Goal: Task Accomplishment & Management: Complete application form

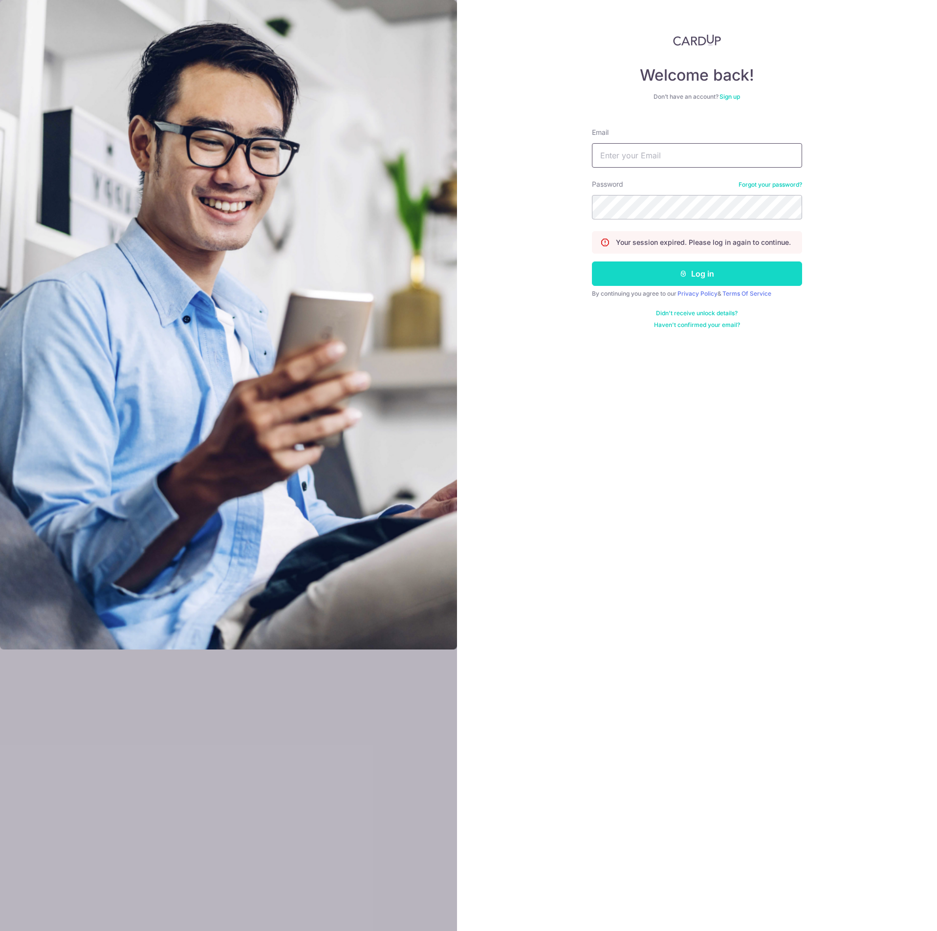
type input "chuaweiteck@hotmail.com"
click at [651, 285] on button "Log in" at bounding box center [697, 273] width 210 height 24
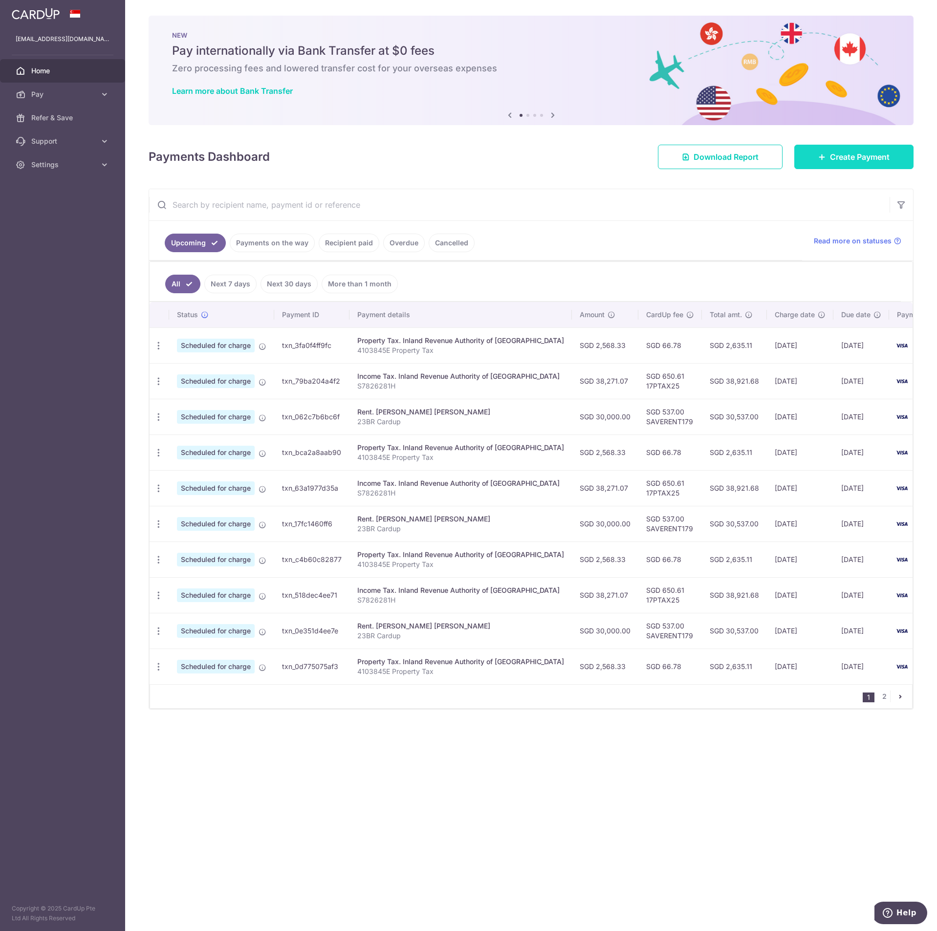
click at [834, 151] on span "Create Payment" at bounding box center [860, 157] width 60 height 12
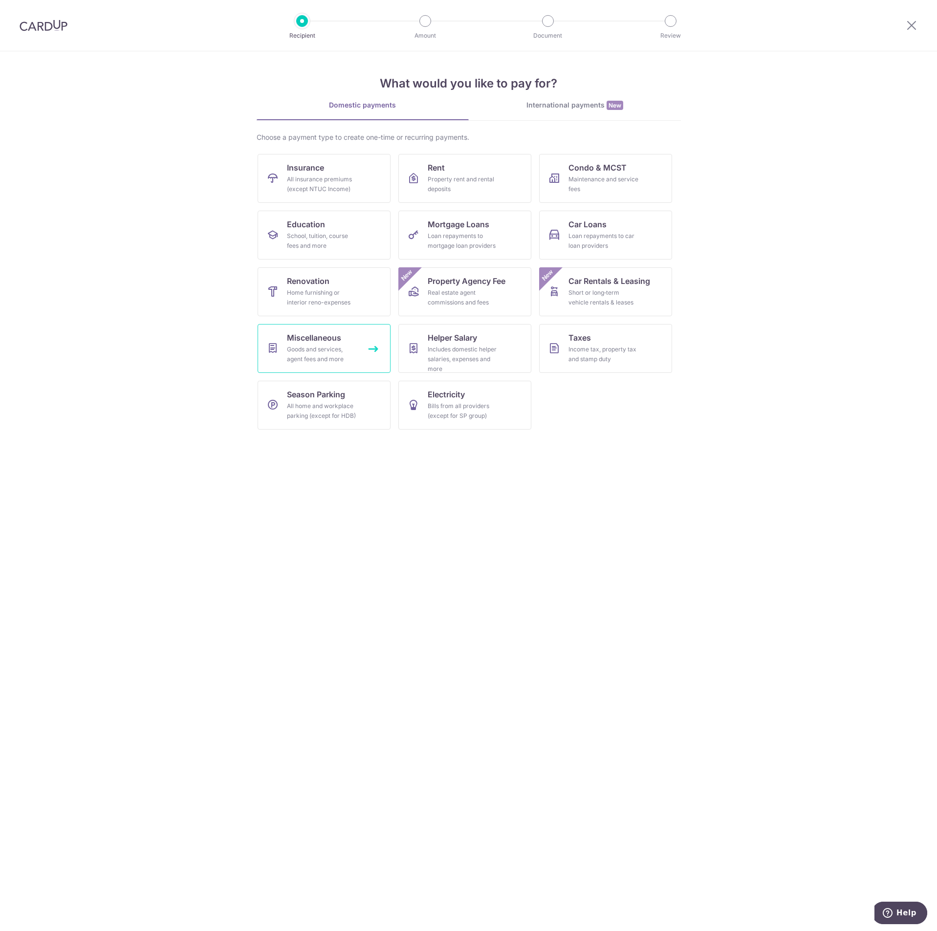
click at [357, 324] on link "Miscellaneous Goods and services, agent fees and more" at bounding box center [324, 348] width 133 height 49
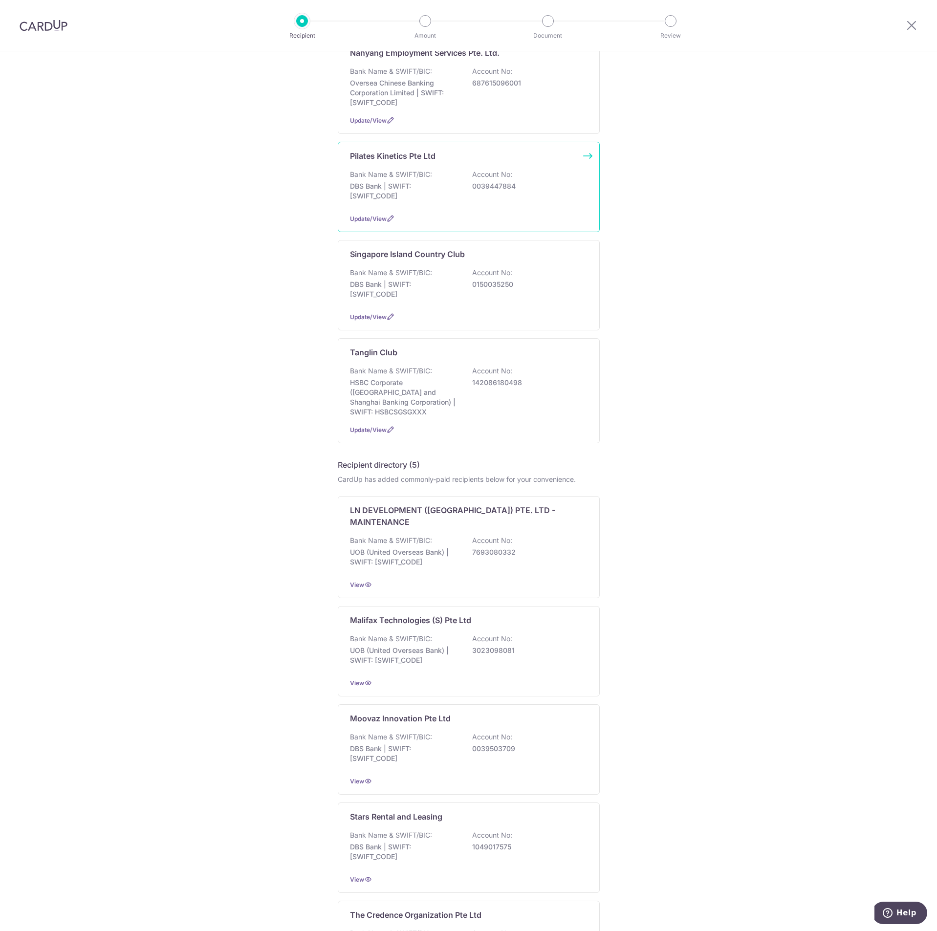
scroll to position [220, 0]
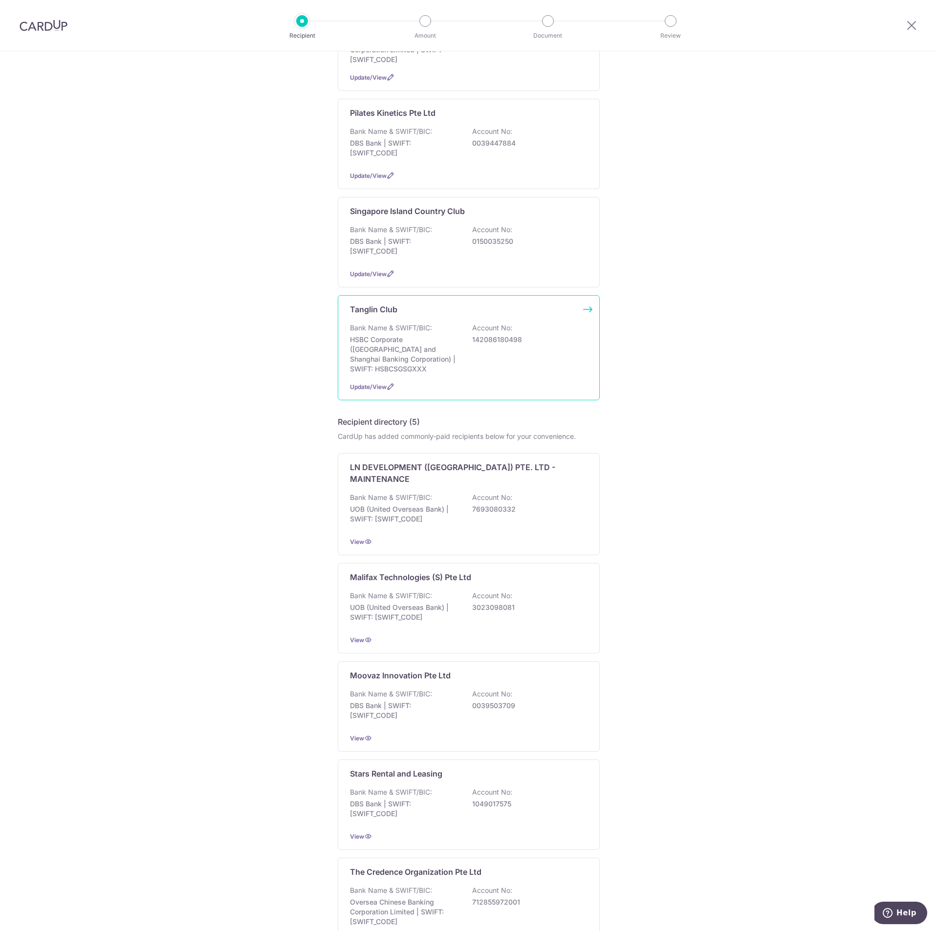
click at [529, 336] on div "Bank Name & SWIFT/BIC: HSBC Corporate (Hongkong and Shanghai Banking Corporatio…" at bounding box center [469, 348] width 238 height 51
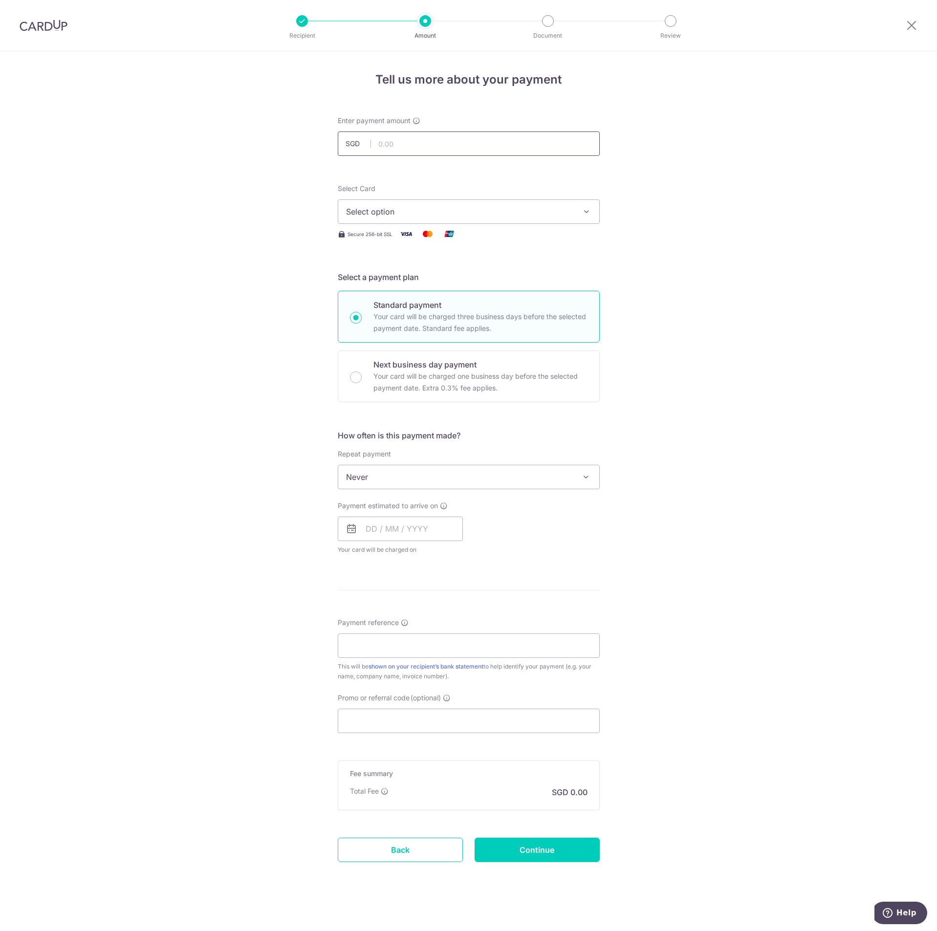
click at [503, 143] on input "text" at bounding box center [469, 143] width 262 height 24
type input "353.16"
click at [421, 215] on span "Select option" at bounding box center [460, 212] width 228 height 12
click at [402, 307] on span "**** 2942" at bounding box center [388, 305] width 38 height 12
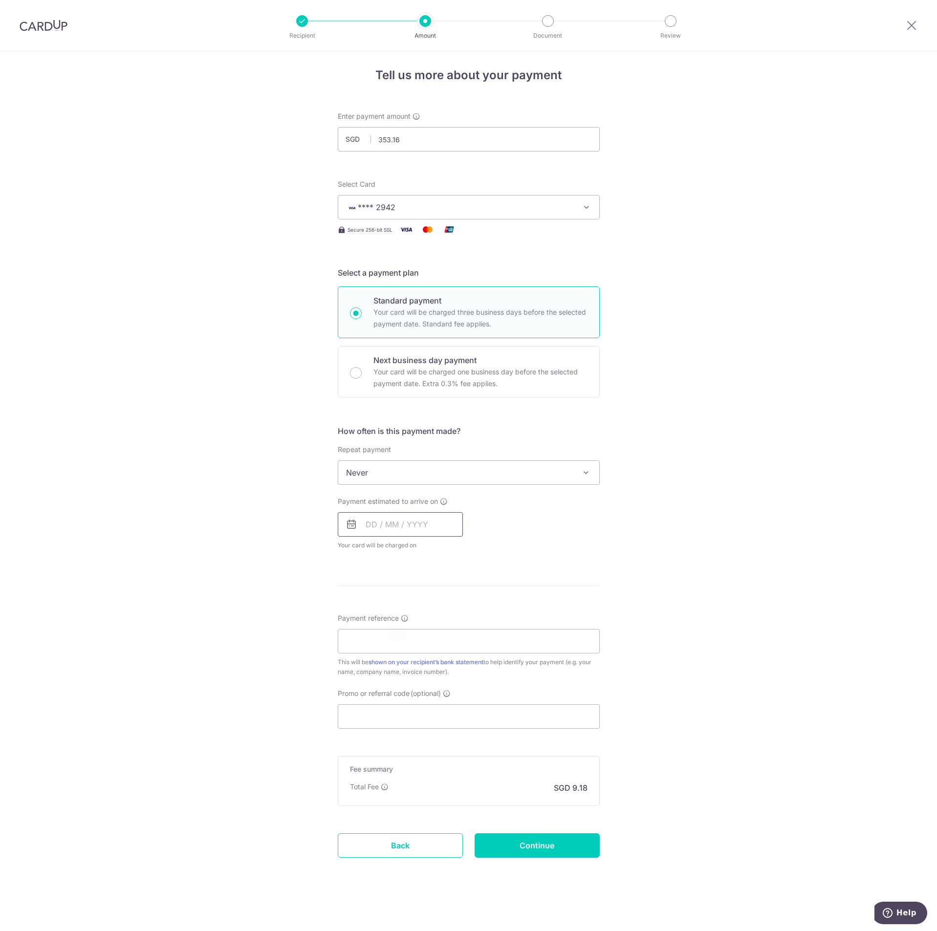
click at [429, 524] on input "text" at bounding box center [400, 524] width 125 height 24
click at [348, 575] on th "Sun" at bounding box center [358, 574] width 20 height 20
click at [394, 634] on link "16" at bounding box center [397, 633] width 16 height 16
type input "[DATE]"
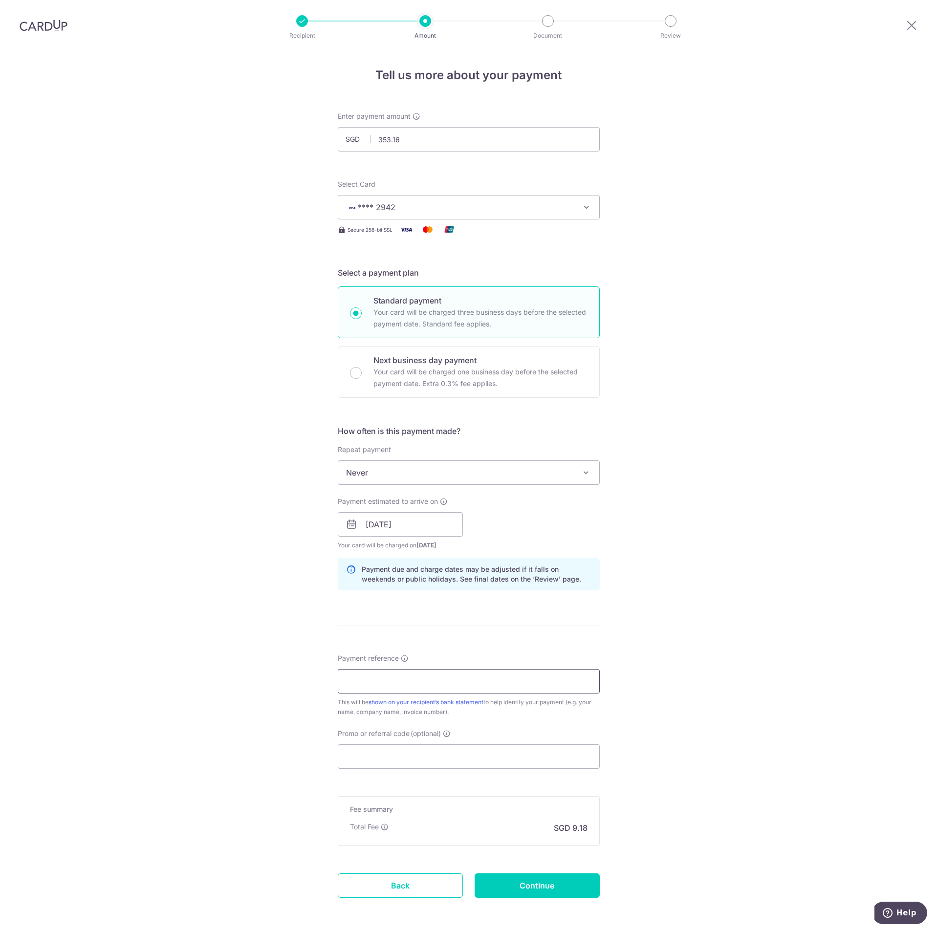
drag, startPoint x: 351, startPoint y: 674, endPoint x: 357, endPoint y: 679, distance: 8.0
click at [351, 674] on input "Payment reference" at bounding box center [469, 681] width 262 height 24
type input "C1240-0"
click at [472, 759] on input "Promo or referral code (optional)" at bounding box center [469, 756] width 262 height 24
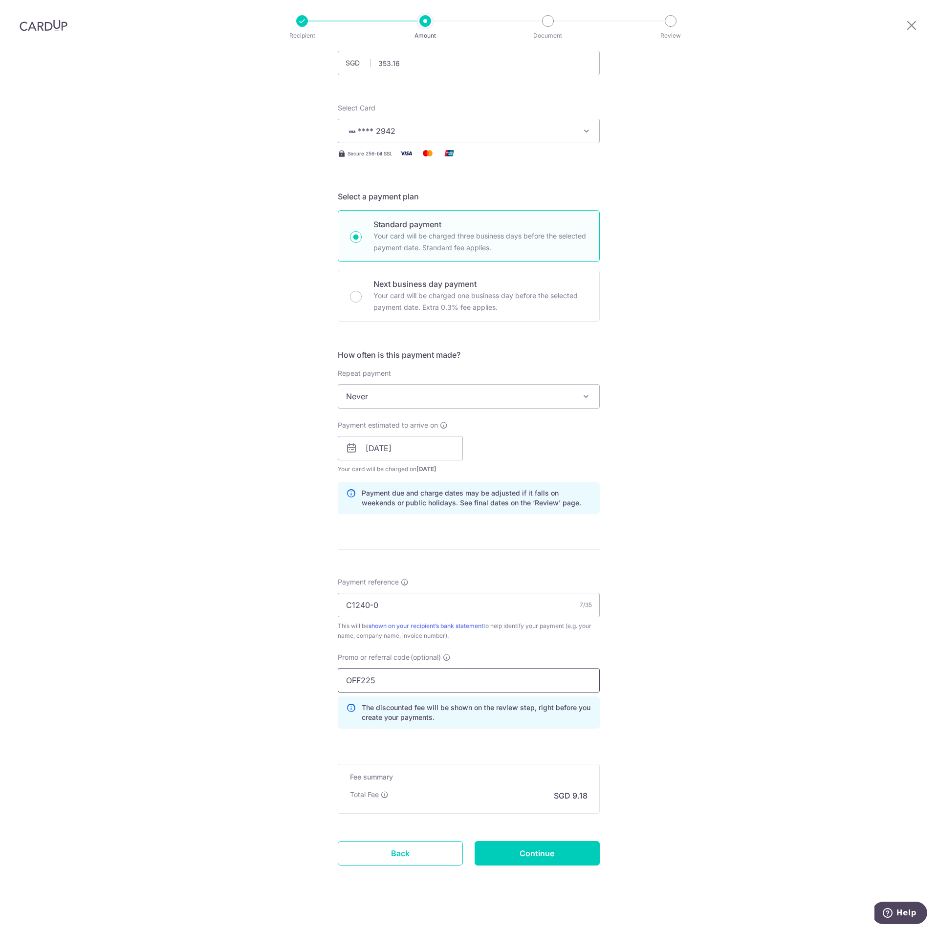
scroll to position [88, 0]
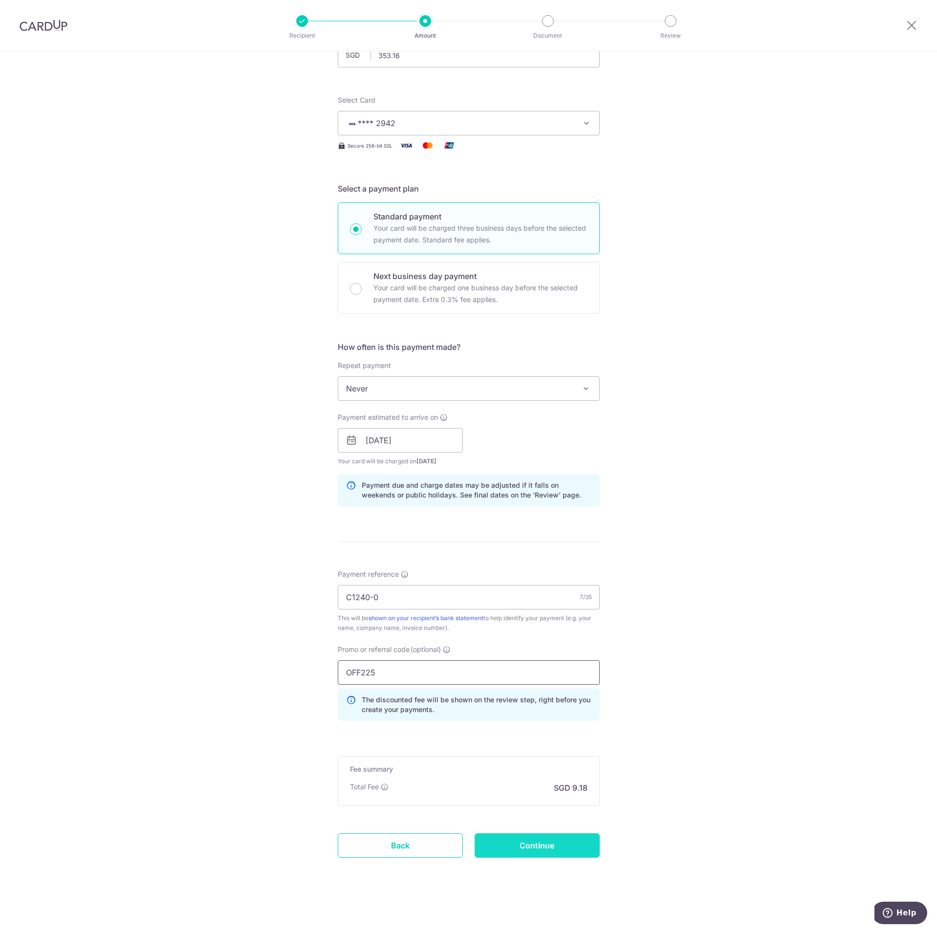
type input "OFF225"
click at [558, 853] on input "Continue" at bounding box center [537, 845] width 125 height 24
type input "Create Schedule"
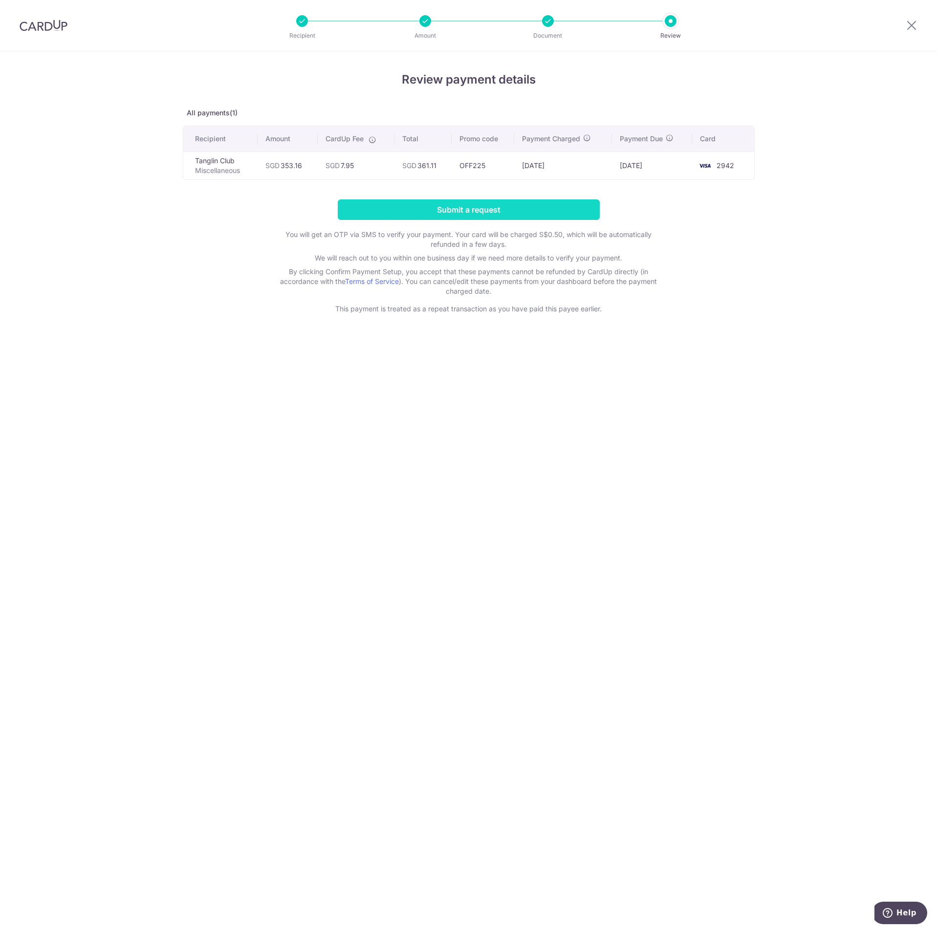
click at [544, 210] on input "Submit a request" at bounding box center [469, 209] width 262 height 21
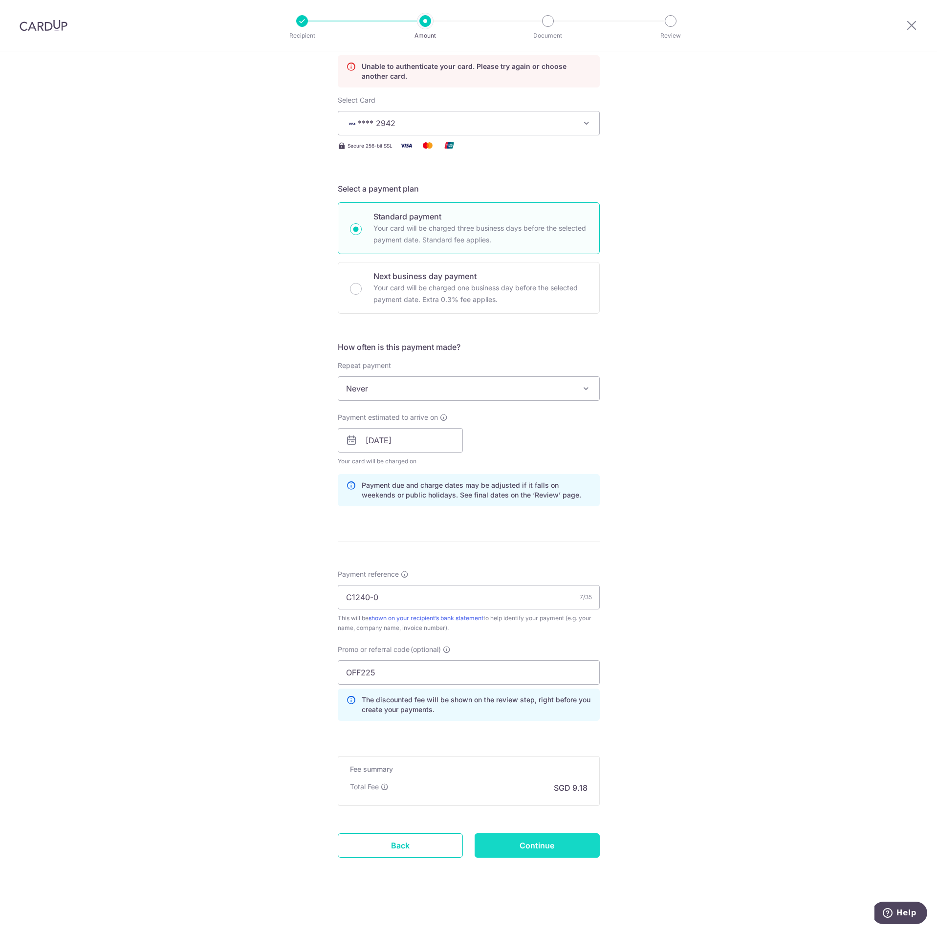
click at [571, 848] on input "Continue" at bounding box center [537, 845] width 125 height 24
type input "Update Schedule"
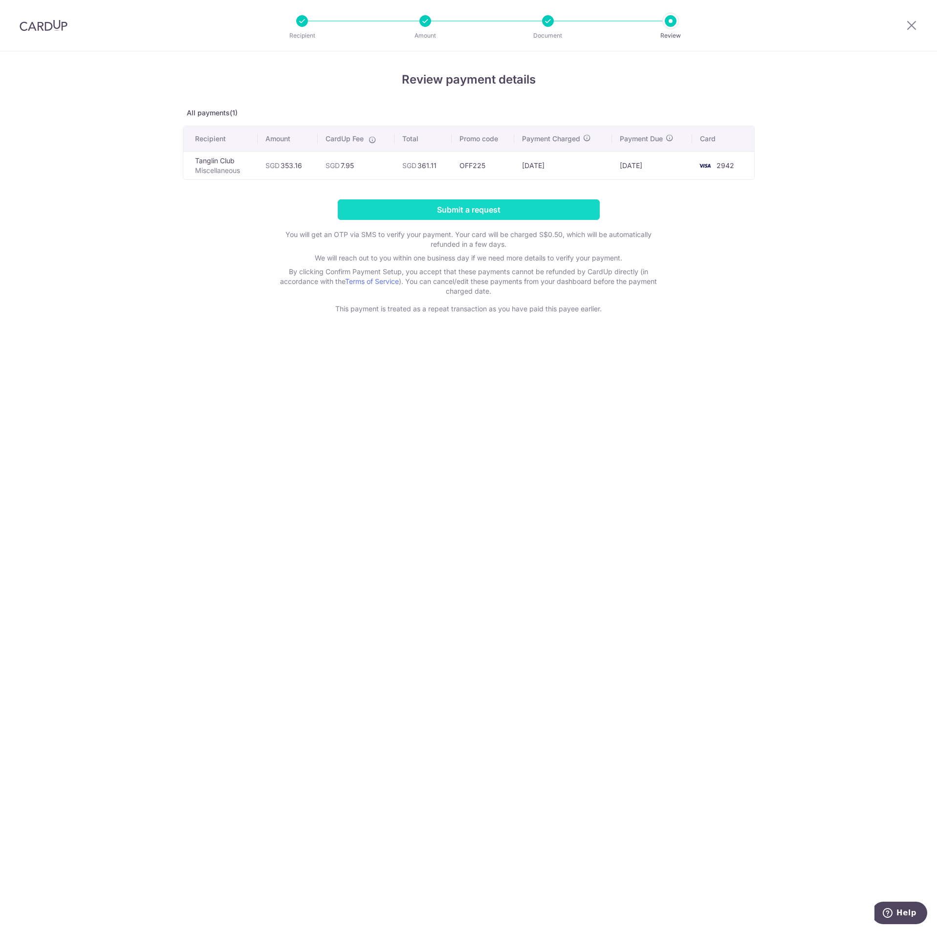
click at [536, 208] on input "Submit a request" at bounding box center [469, 209] width 262 height 21
